Goal: Information Seeking & Learning: Learn about a topic

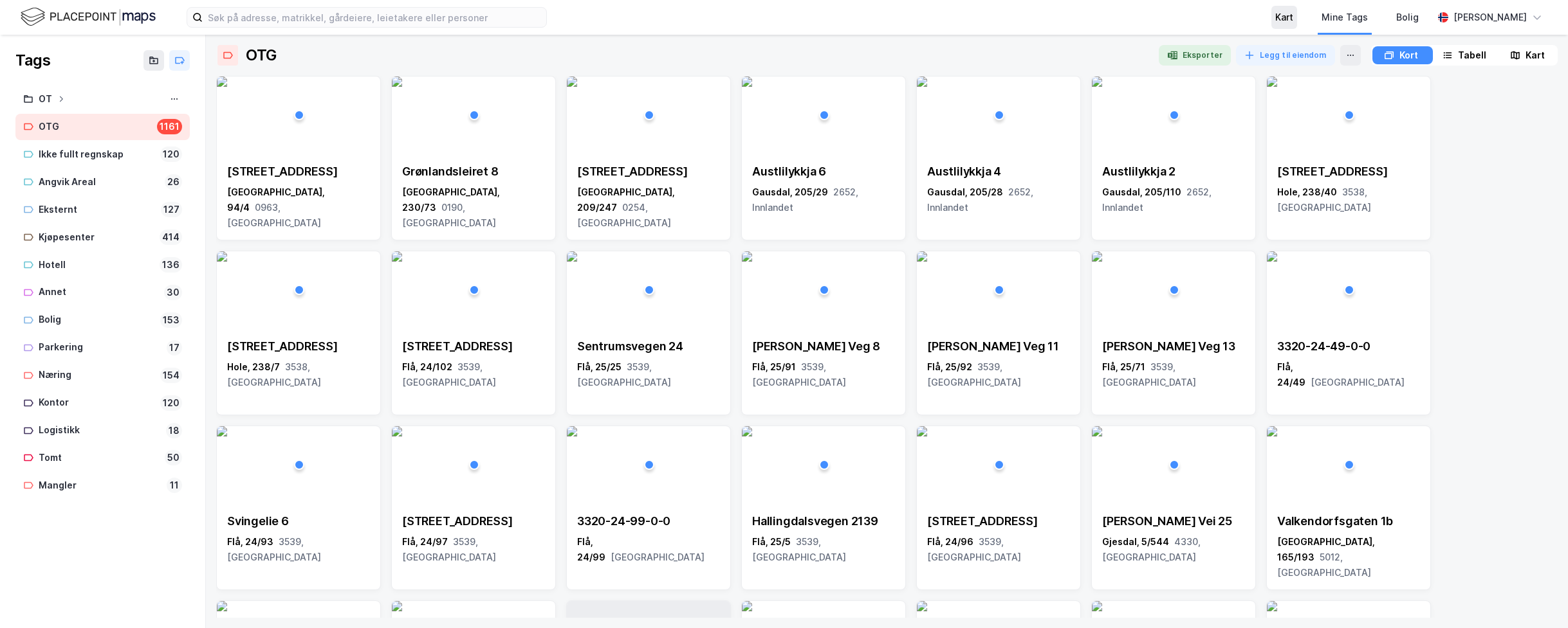
click at [1218, 14] on div "Kart" at bounding box center [1284, 17] width 18 height 15
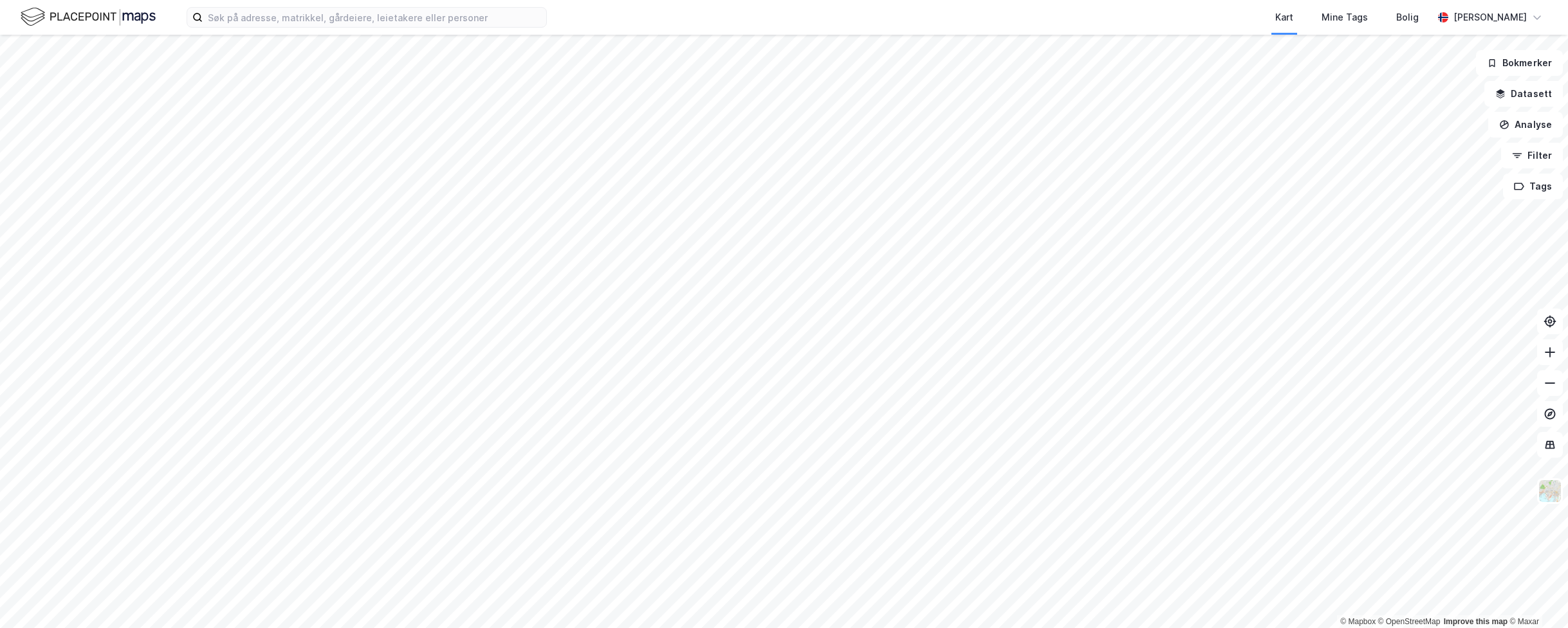
click at [994, 628] on html "Kart Mine Tags Bolig [PERSON_NAME] © Mapbox © OpenStreetMap Improve this map © …" at bounding box center [784, 314] width 1568 height 628
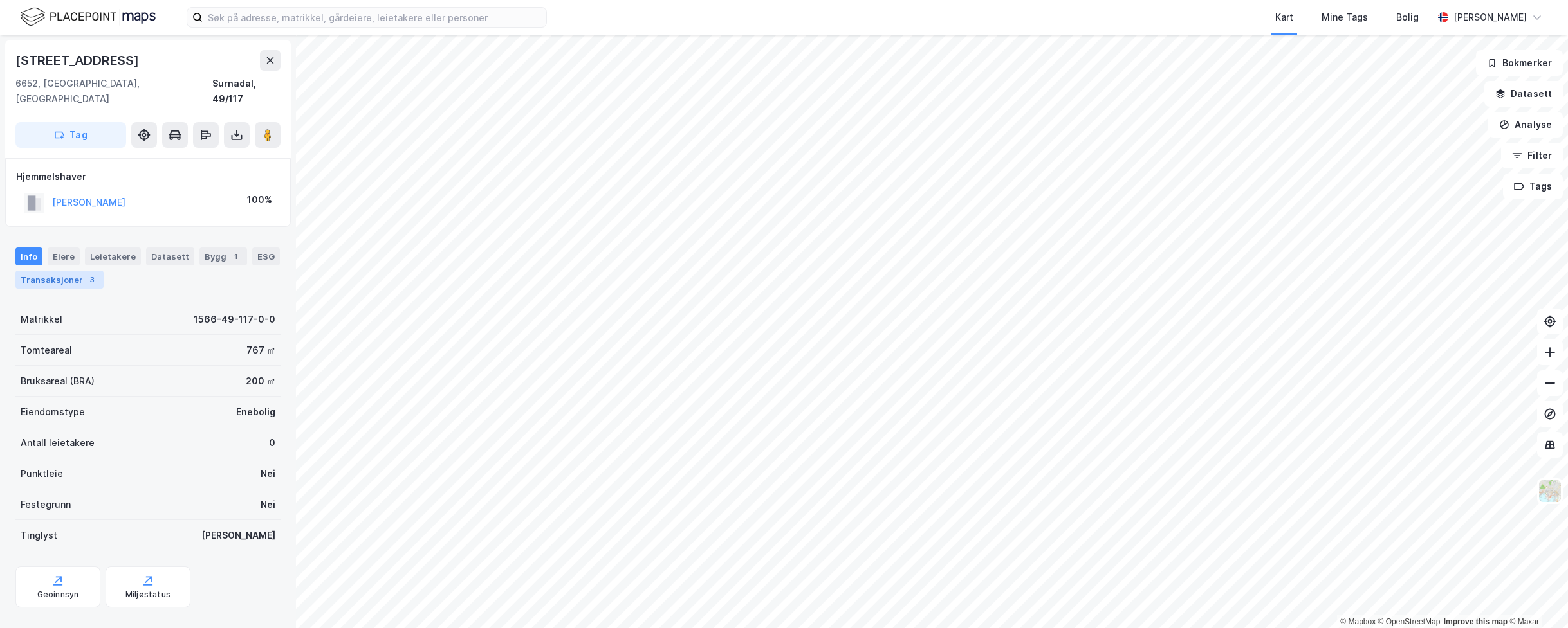
click at [58, 271] on div "Transaksjoner 3" at bounding box center [60, 280] width 89 height 18
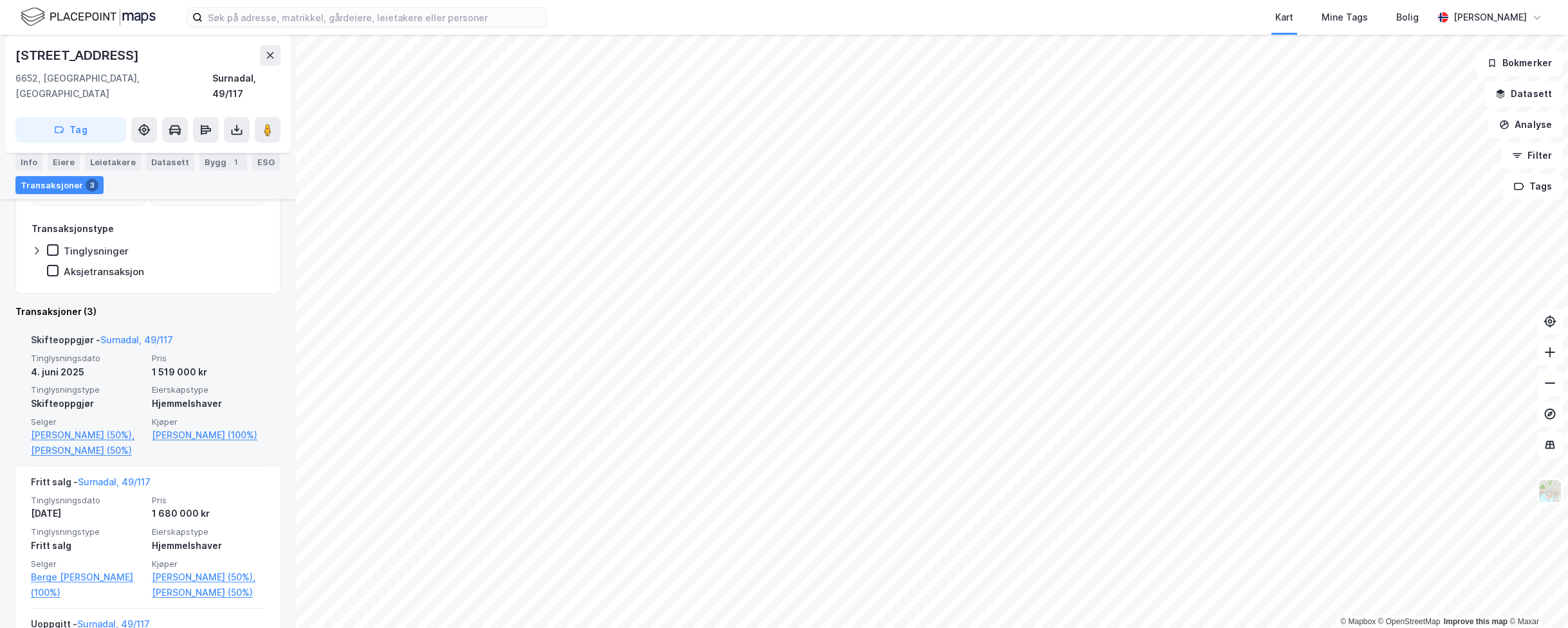
scroll to position [195, 0]
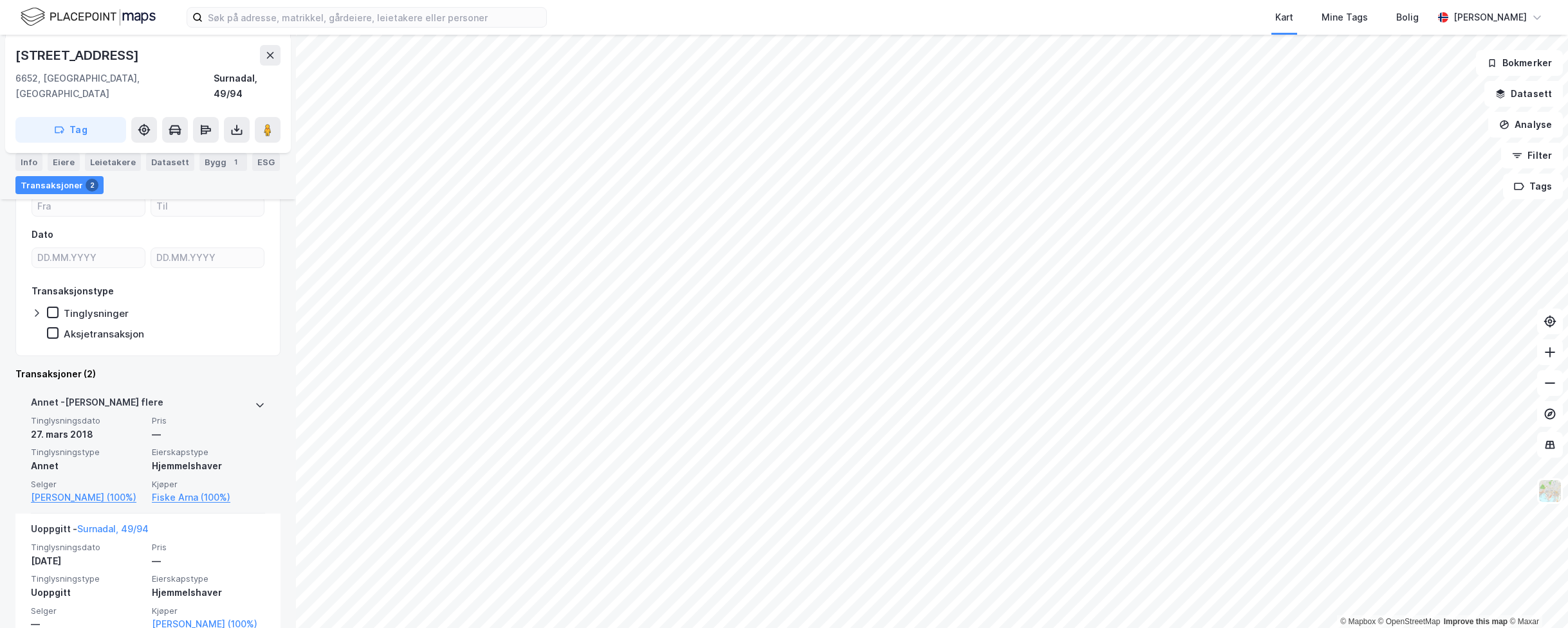
scroll to position [154, 0]
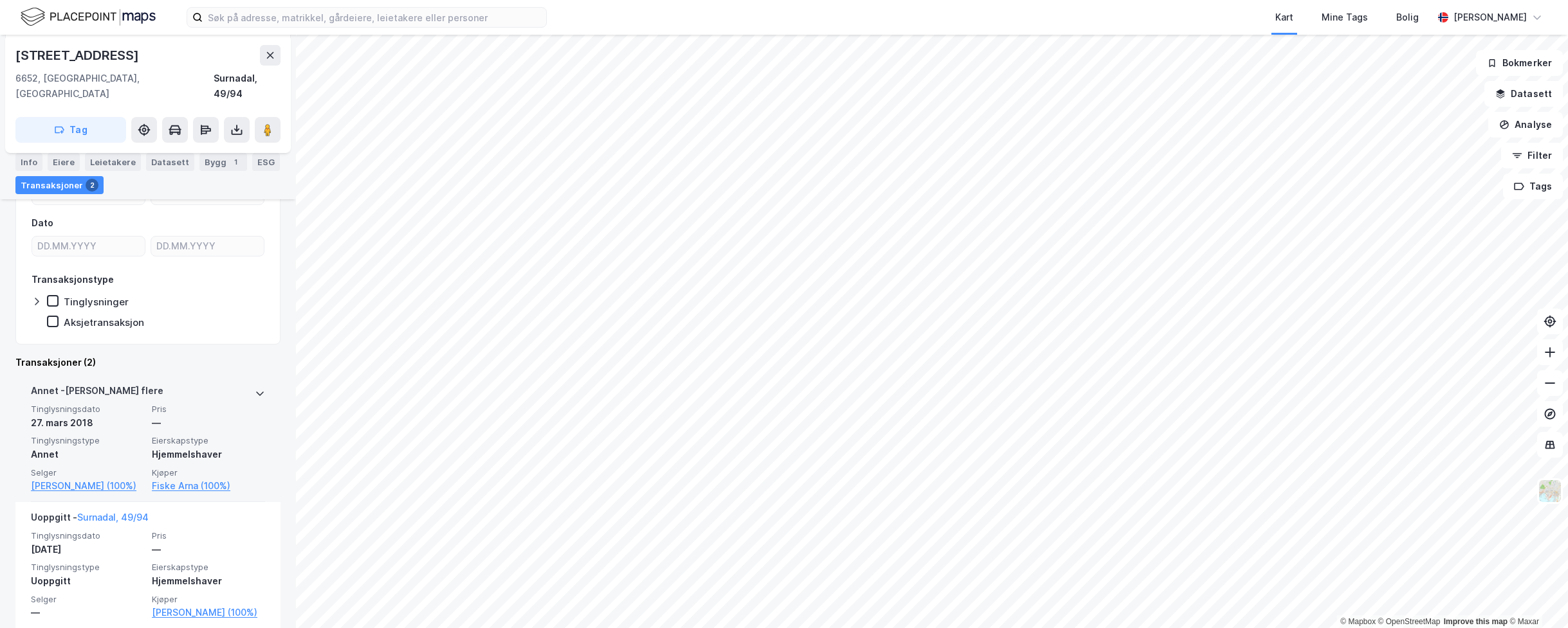
click at [256, 391] on icon at bounding box center [260, 393] width 8 height 5
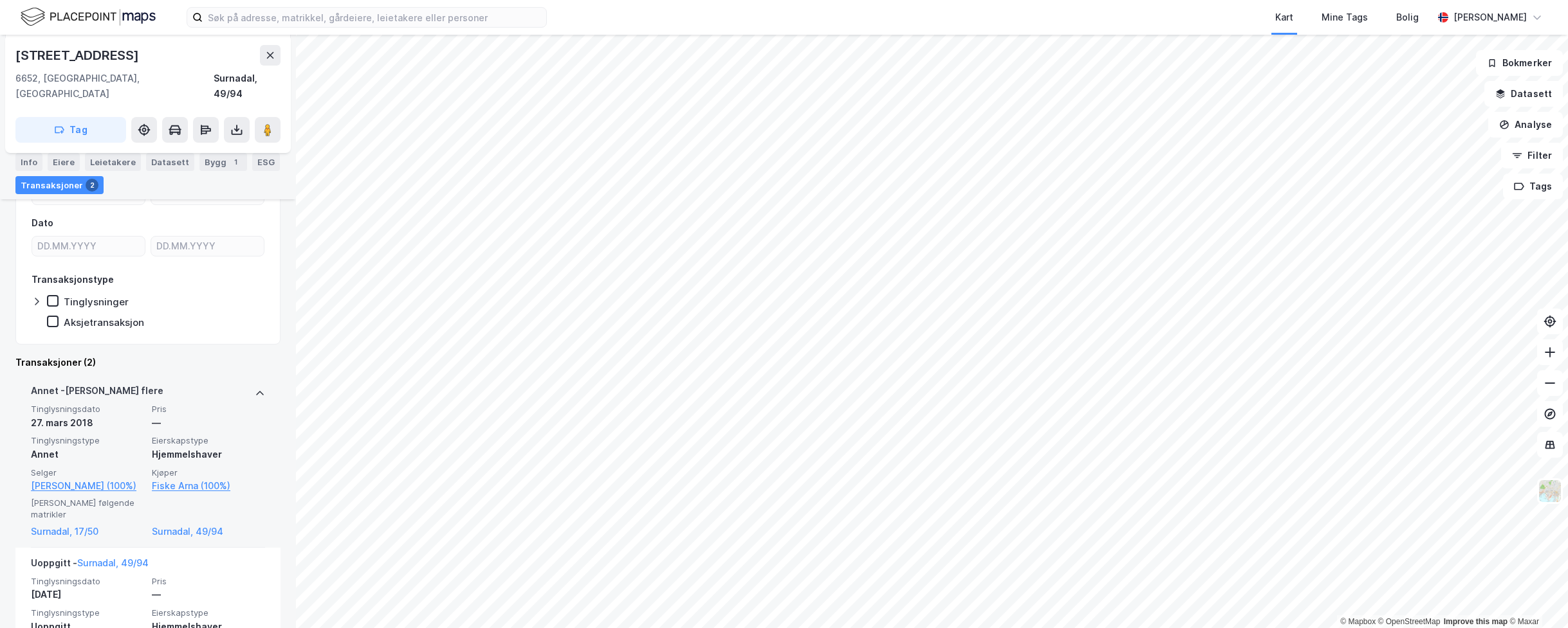
click at [255, 389] on icon at bounding box center [260, 393] width 11 height 11
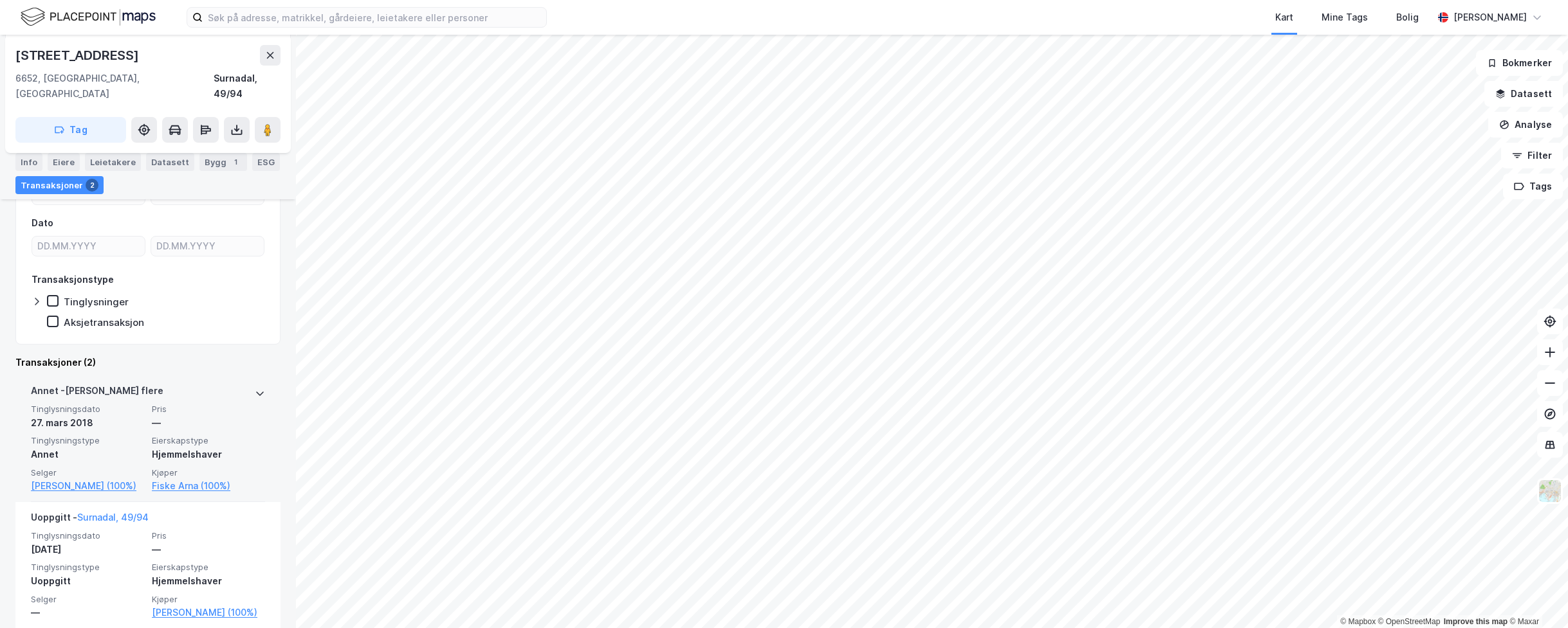
click at [256, 391] on icon at bounding box center [260, 393] width 8 height 5
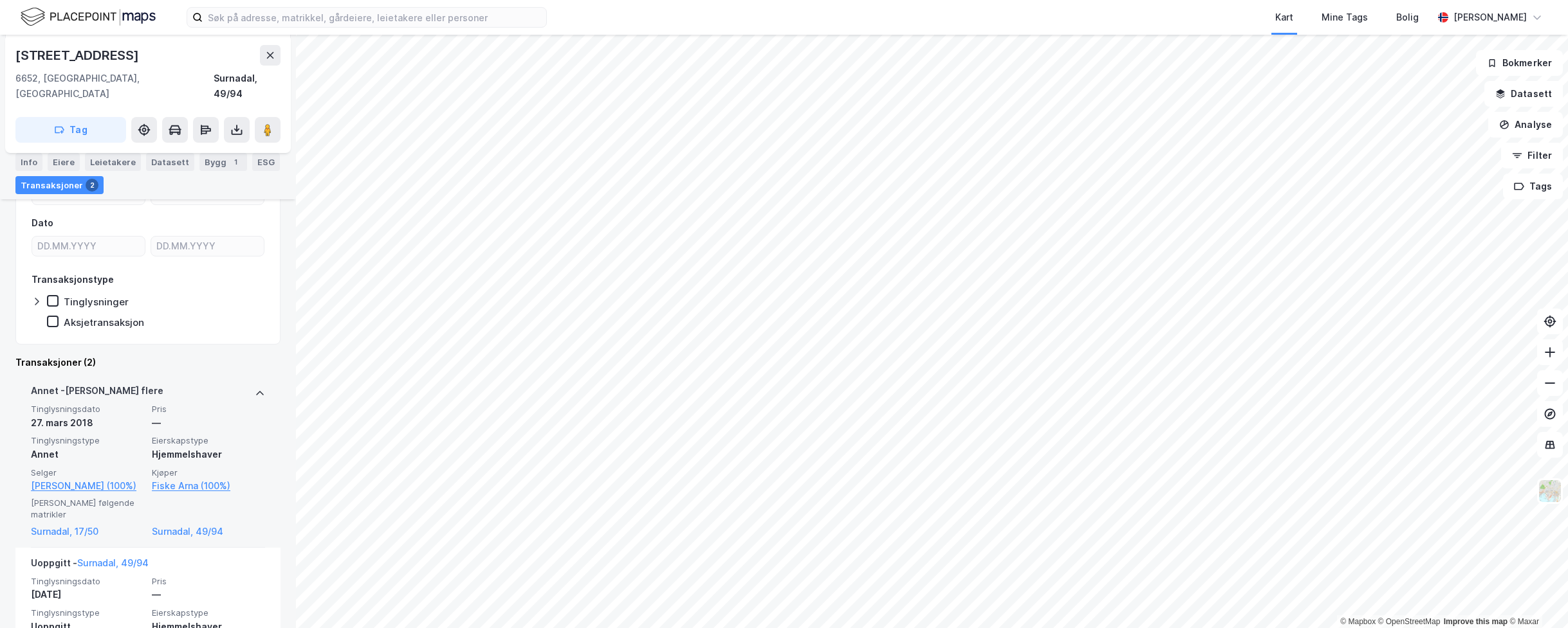
click at [255, 389] on icon at bounding box center [260, 393] width 11 height 11
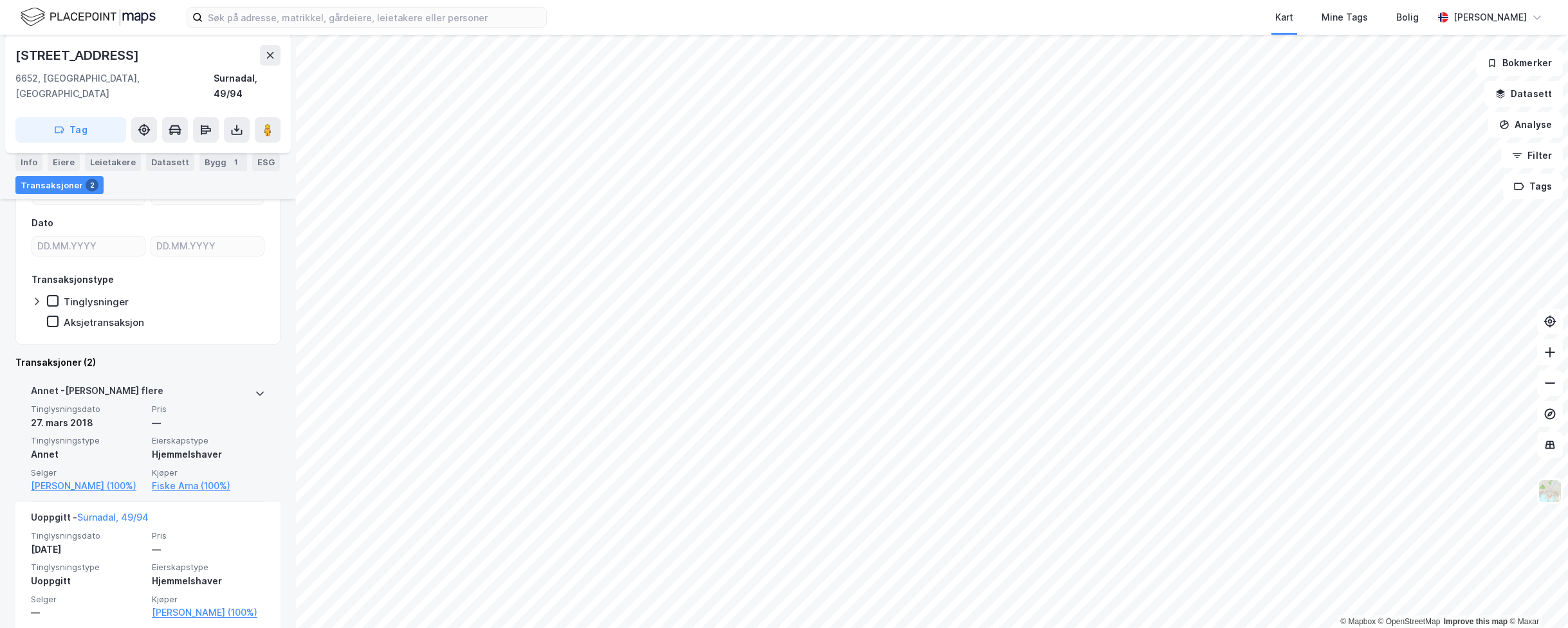
scroll to position [0, 0]
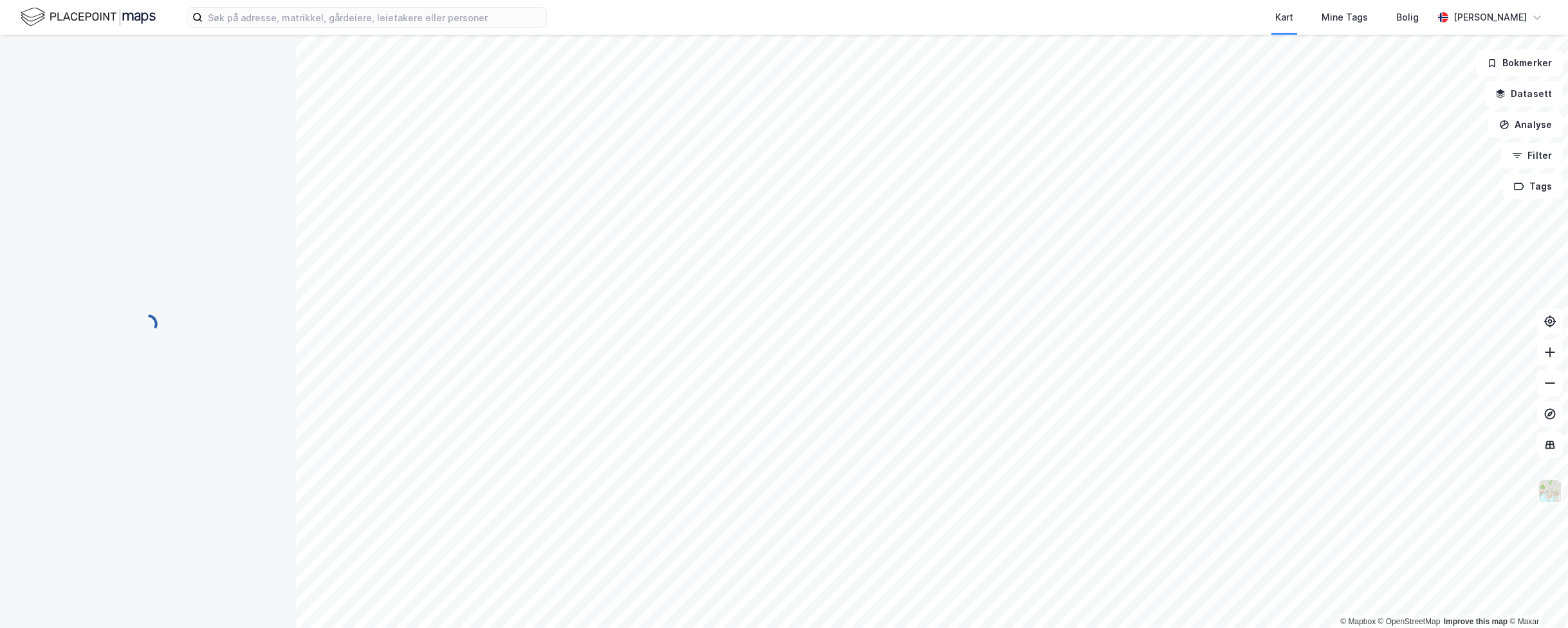
scroll to position [1, 0]
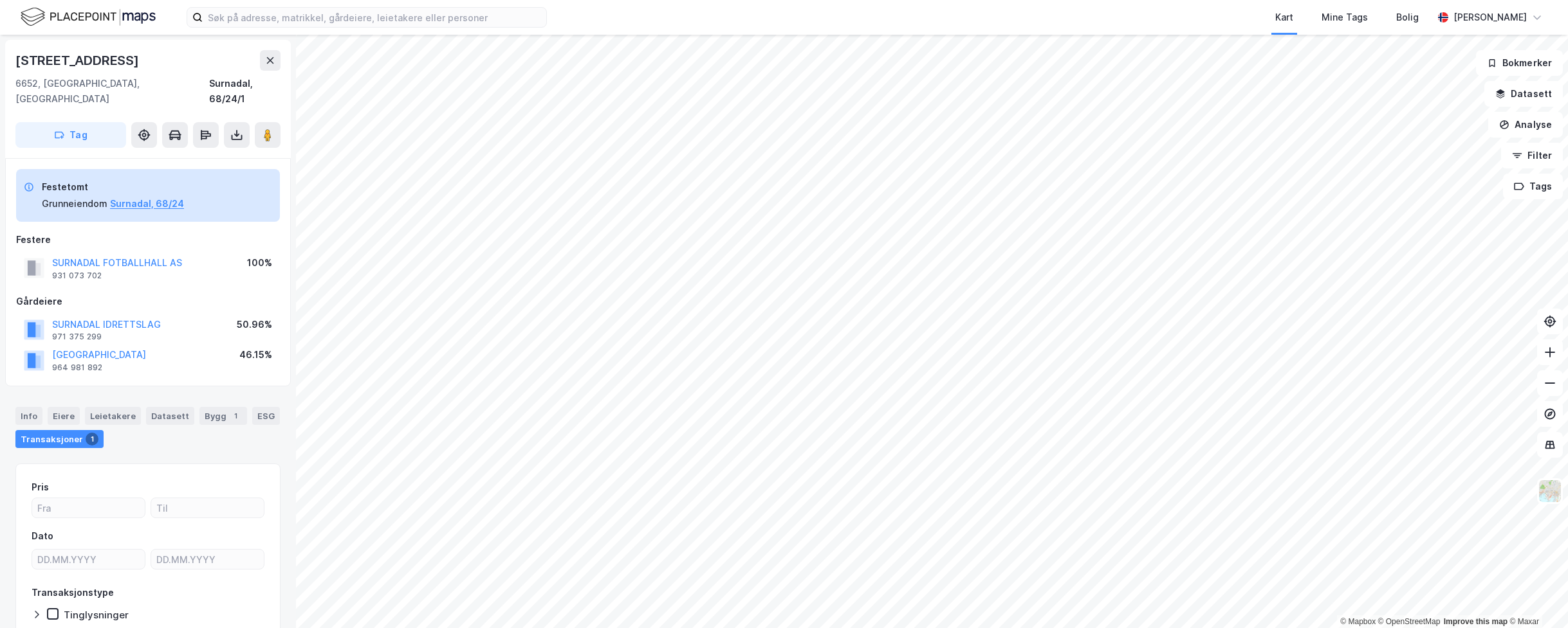
scroll to position [1, 0]
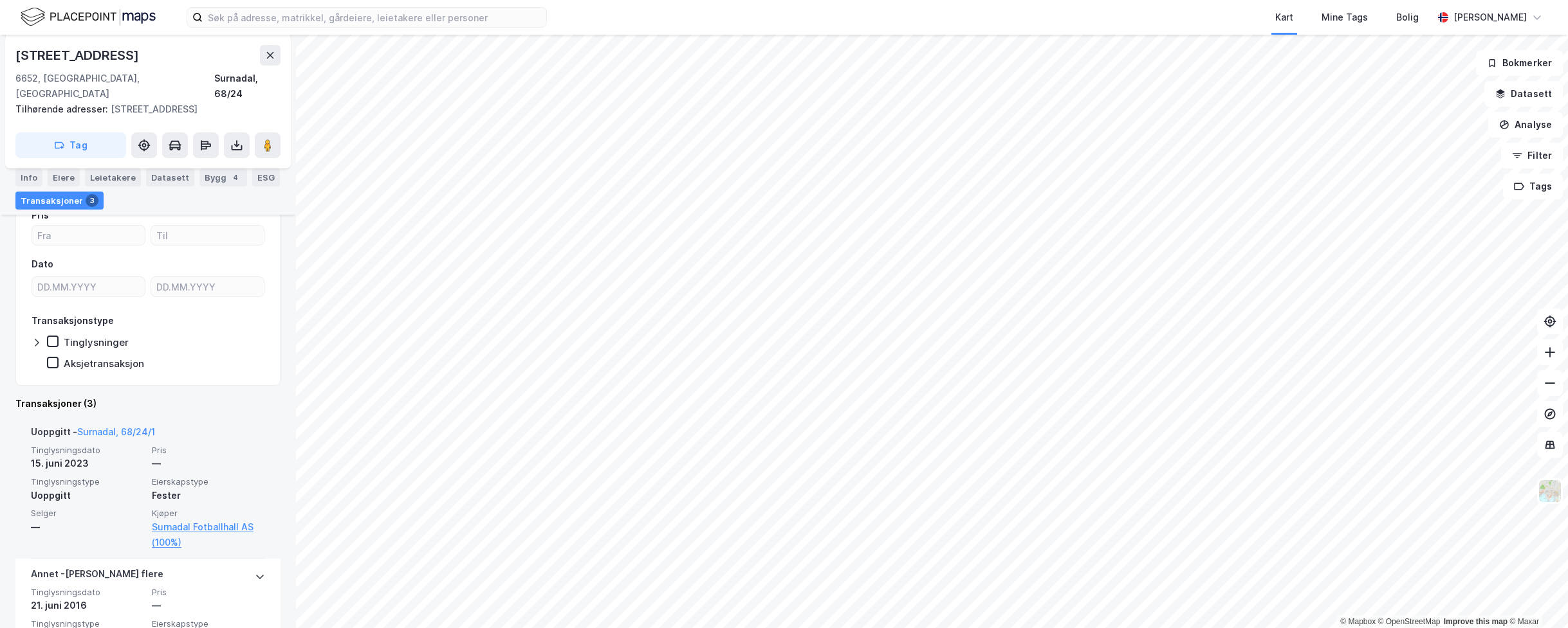
scroll to position [151, 0]
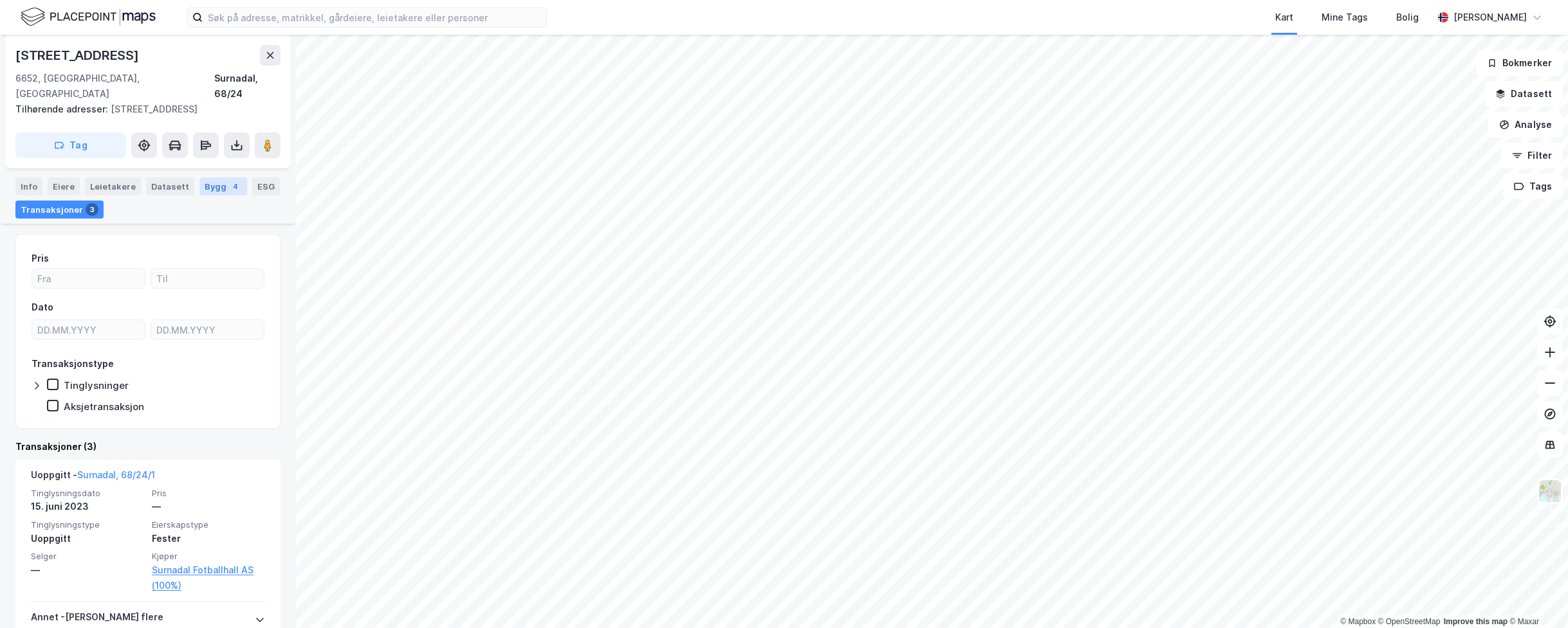
click at [229, 180] on div "4" at bounding box center [235, 186] width 13 height 13
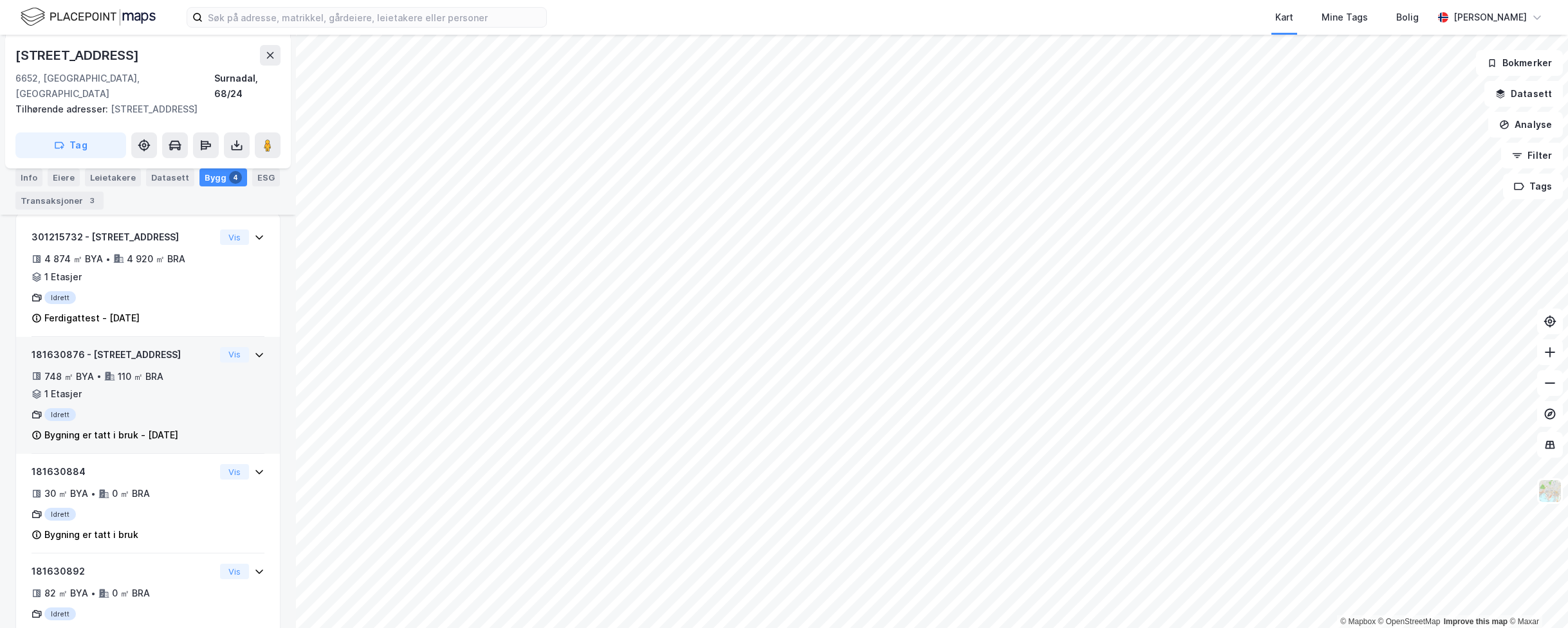
scroll to position [258, 0]
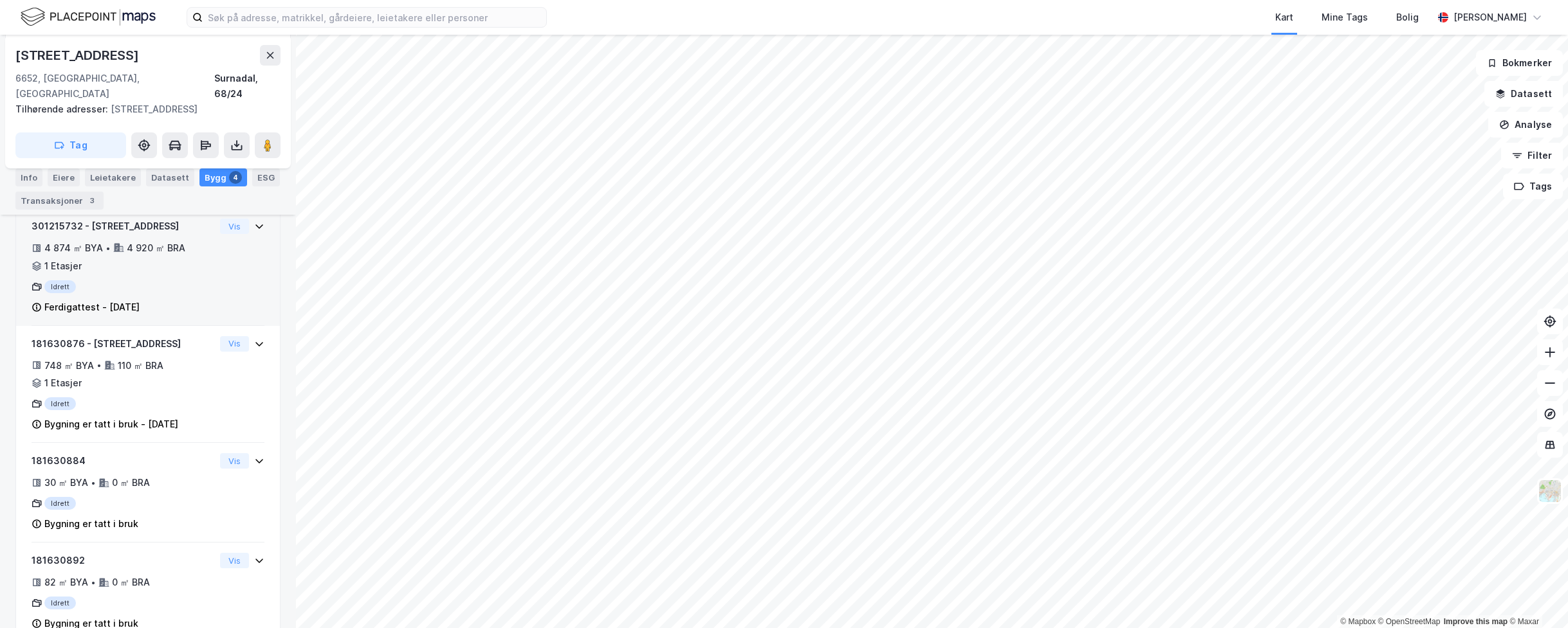
click at [56, 259] on div "1 Etasjer" at bounding box center [63, 266] width 38 height 15
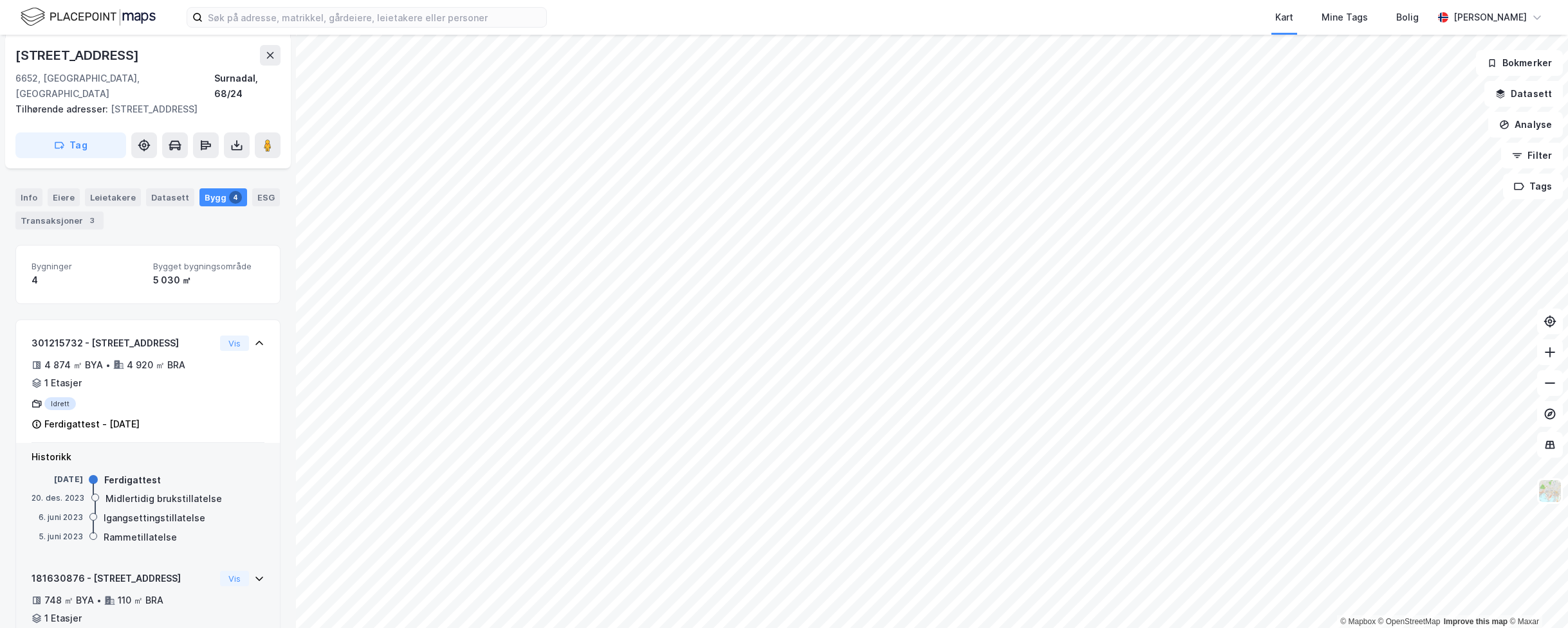
scroll to position [138, 0]
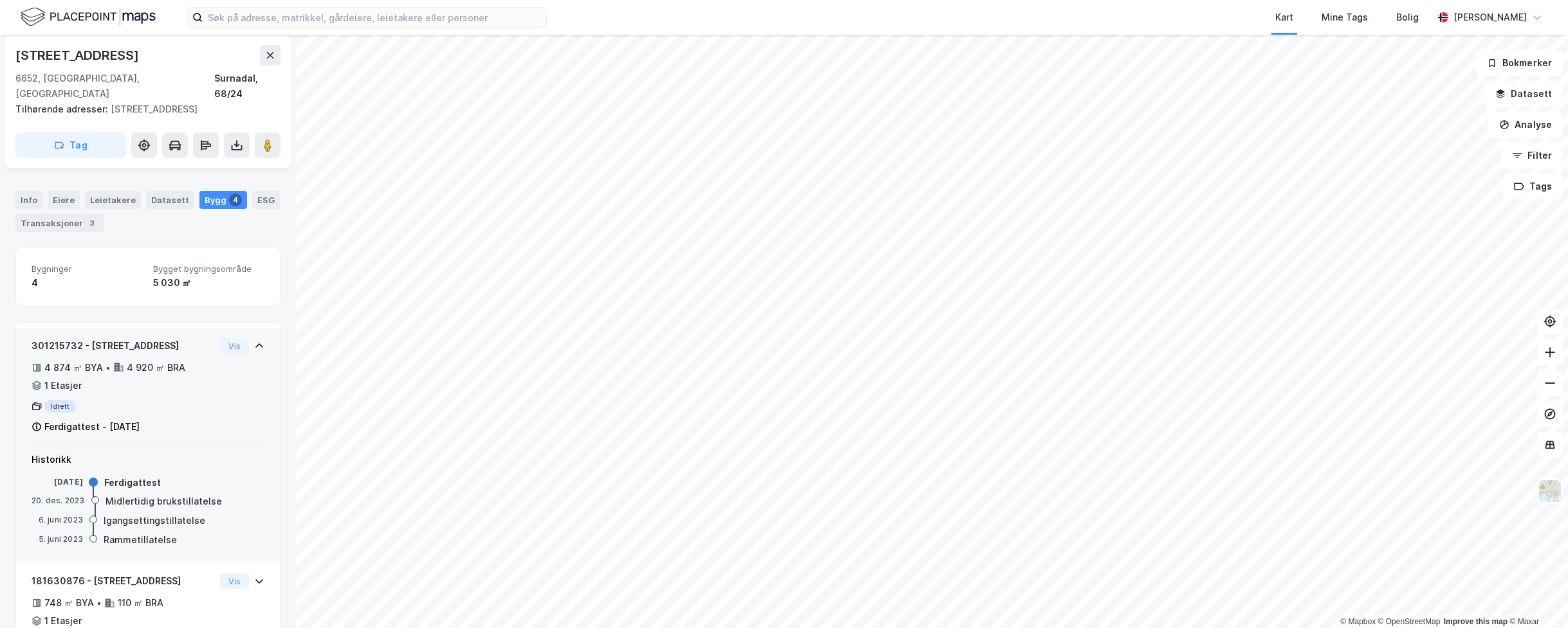
click at [256, 328] on div "301215732 - Idrettsvegen 7 4 874 ㎡ BYA • 4 920 ㎡ BRA • 1 Etasjer Idrett Ferdiga…" at bounding box center [148, 387] width 264 height 117
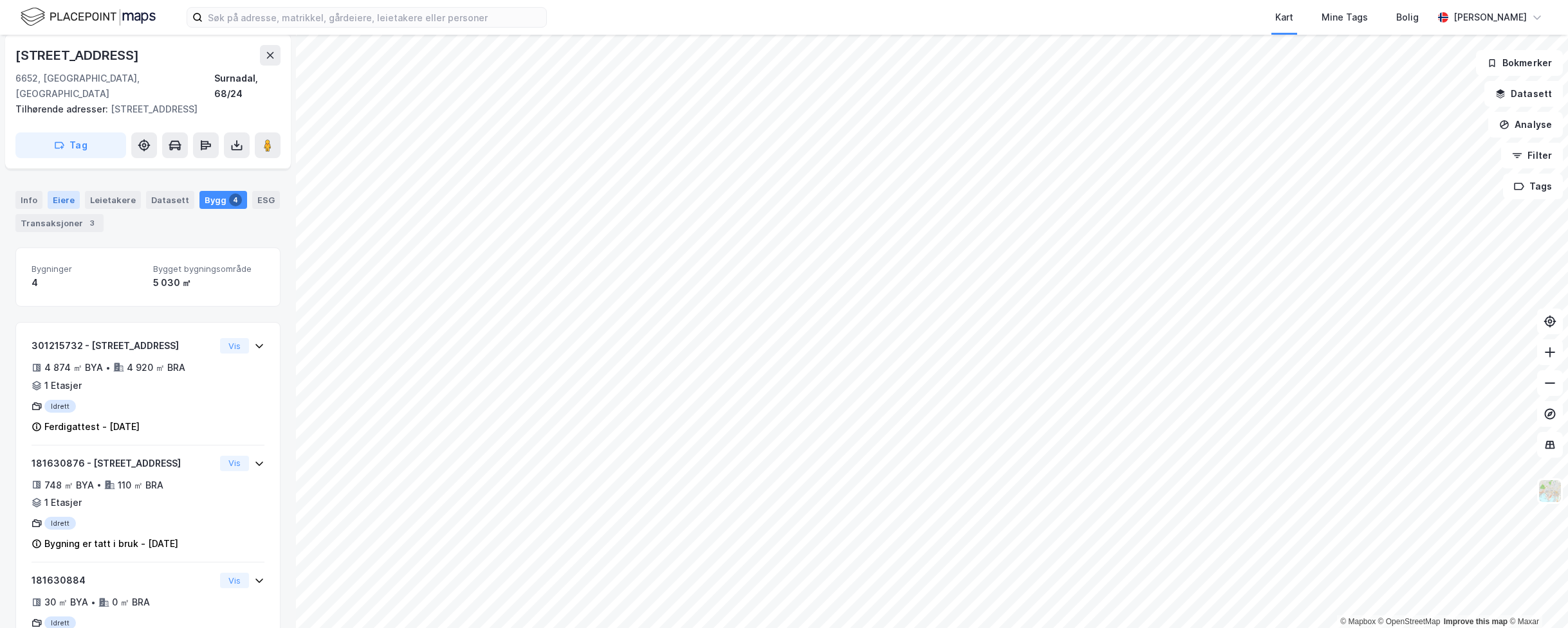
click at [72, 191] on div "Eiere" at bounding box center [63, 200] width 32 height 18
